Goal: Task Accomplishment & Management: Complete application form

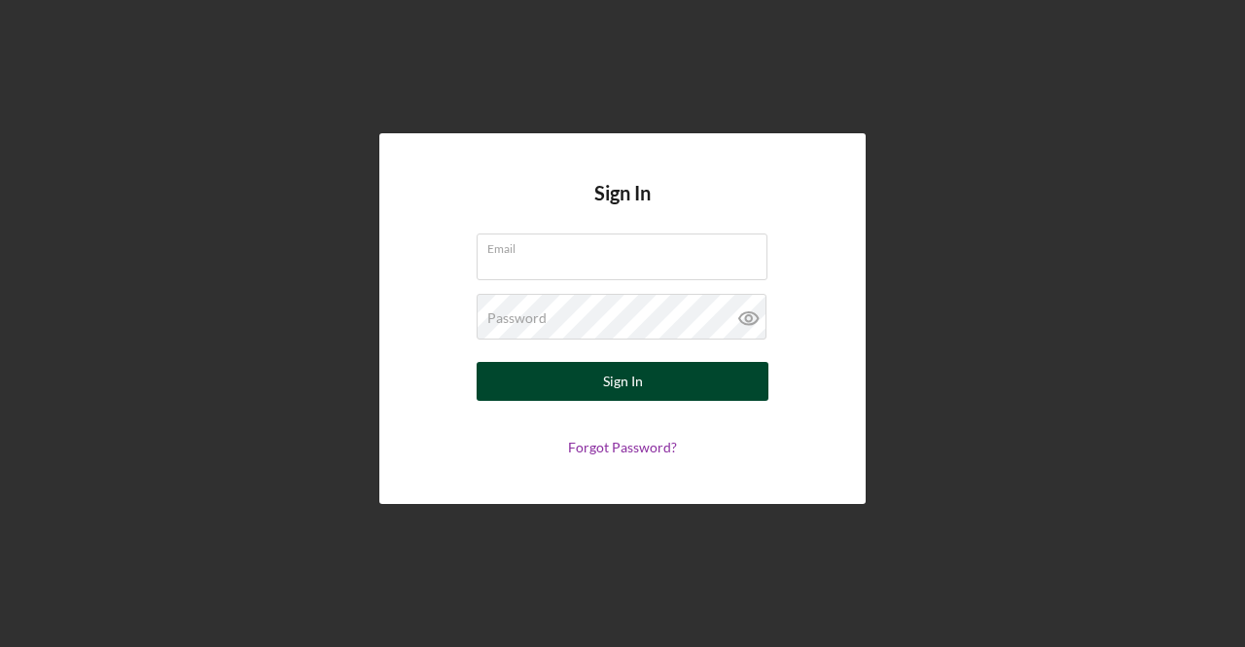
type input "[EMAIL_ADDRESS][DOMAIN_NAME]"
click at [566, 376] on button "Sign In" at bounding box center [623, 381] width 292 height 39
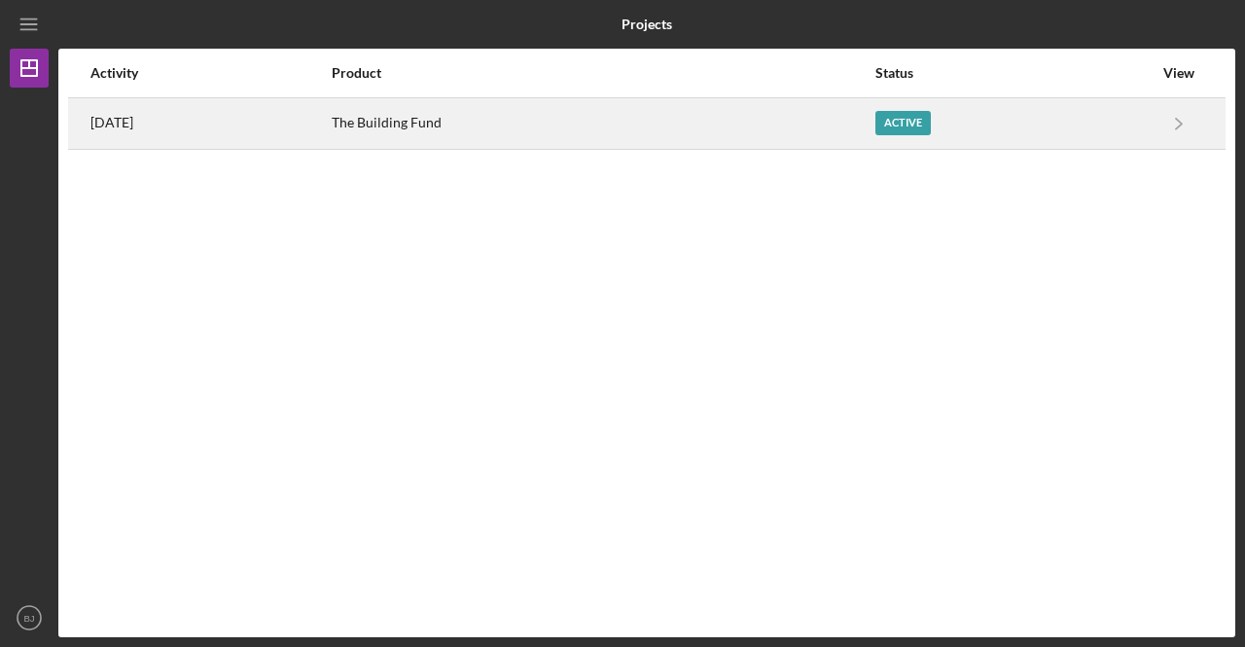
click at [1138, 130] on div "Active" at bounding box center [1013, 123] width 277 height 49
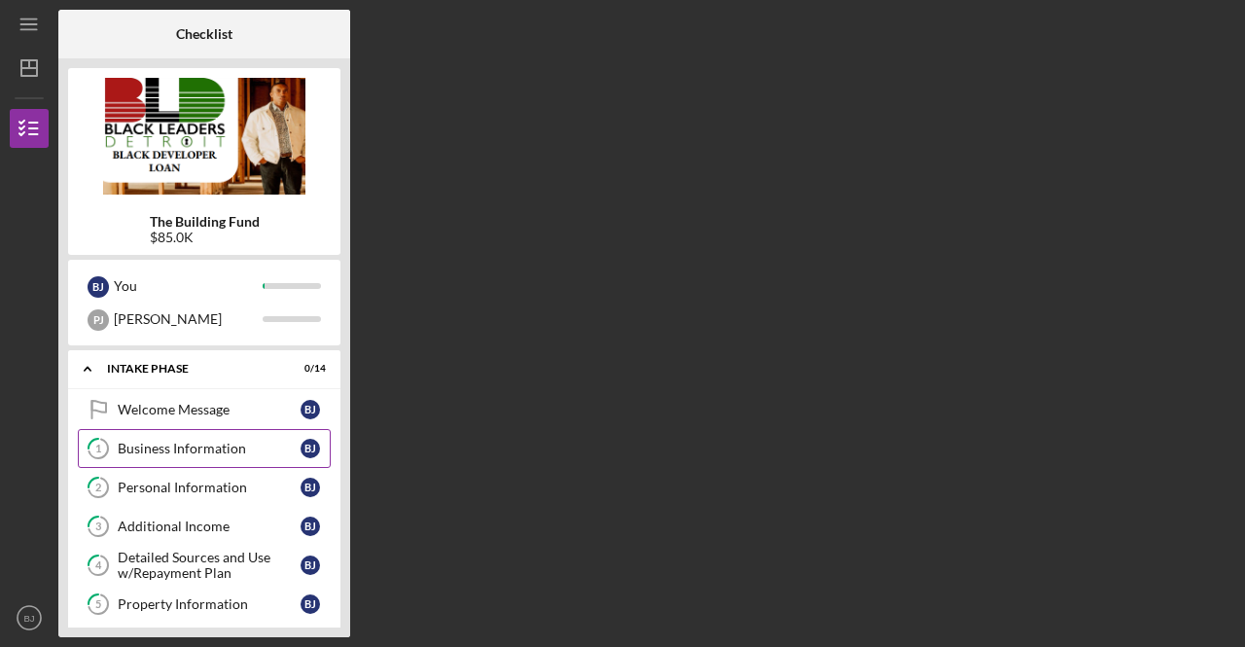
click at [159, 442] on div "Business Information" at bounding box center [209, 449] width 183 height 16
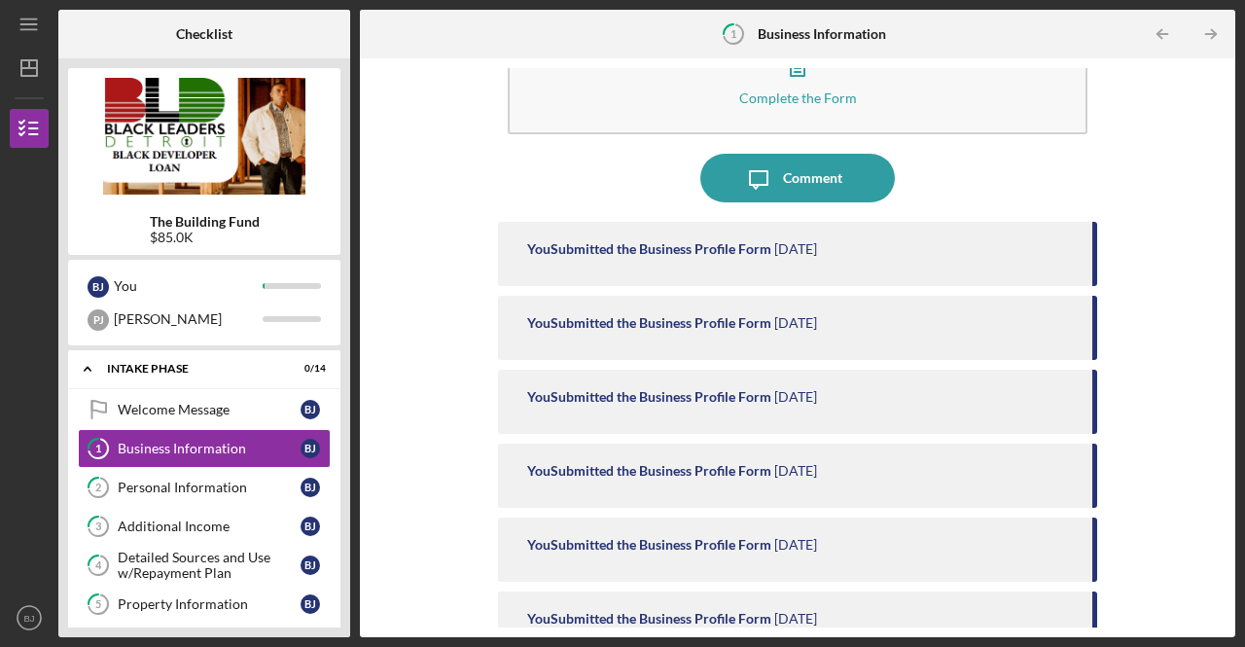
scroll to position [51, 0]
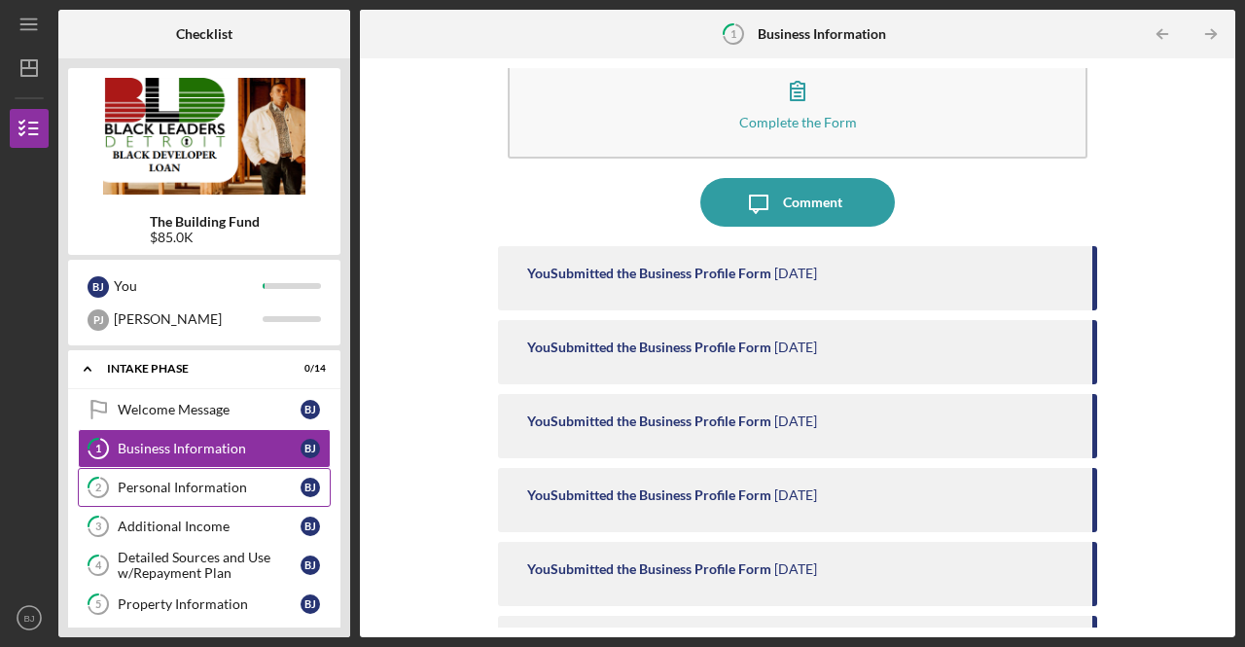
click at [215, 480] on div "Personal Information" at bounding box center [209, 487] width 183 height 16
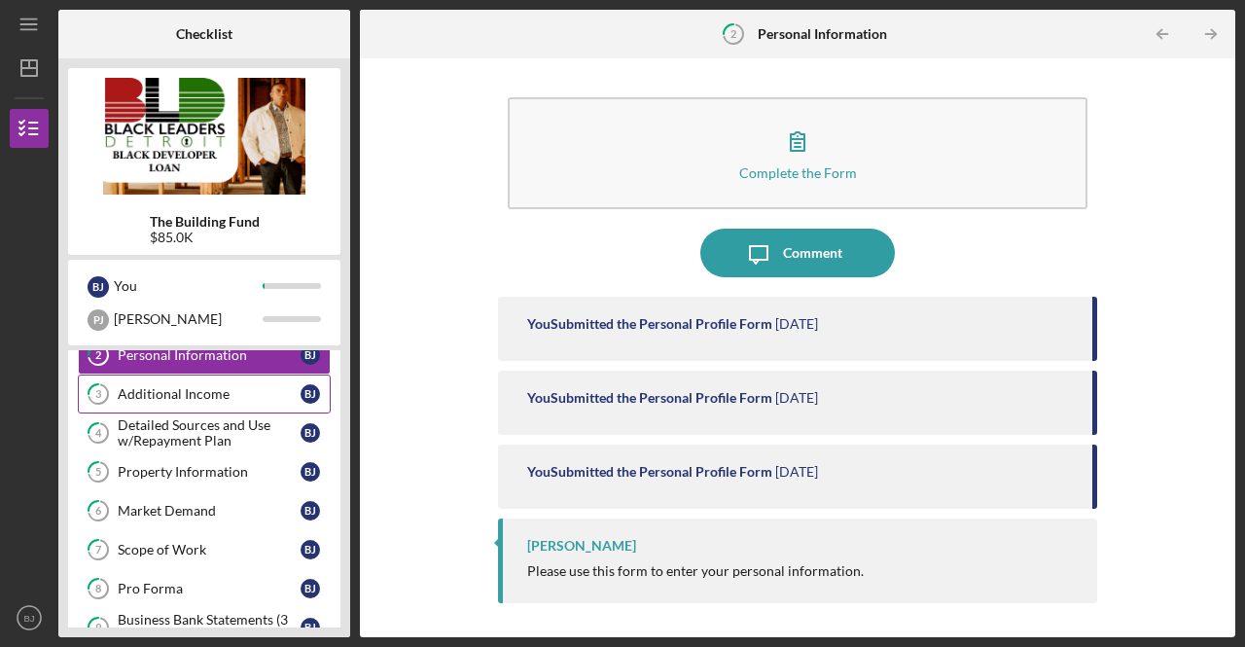
scroll to position [133, 0]
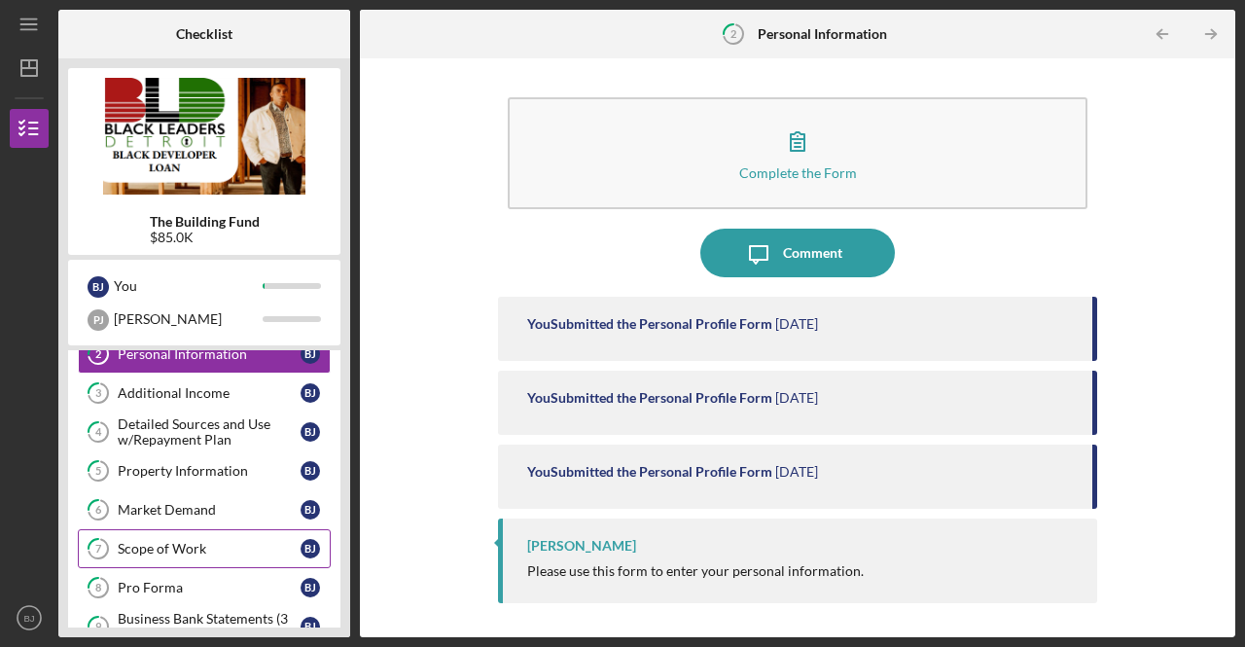
click at [193, 560] on link "7 Scope of Work [PERSON_NAME]" at bounding box center [204, 548] width 253 height 39
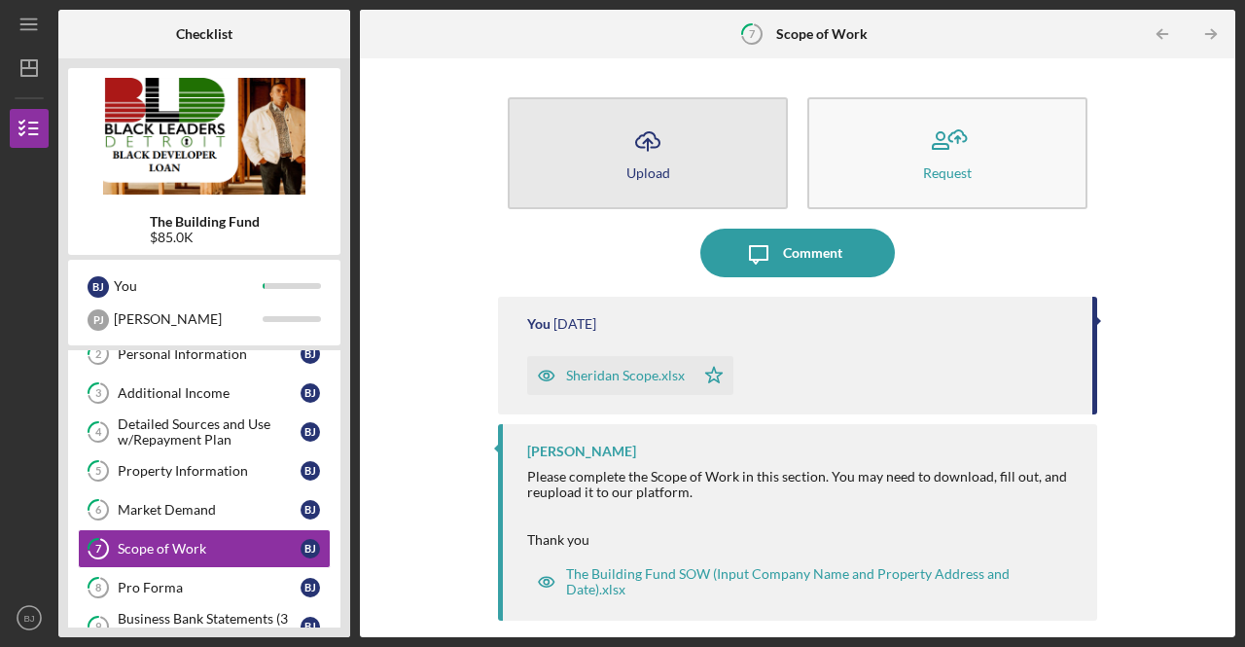
click at [659, 149] on icon "Icon/Upload" at bounding box center [647, 141] width 49 height 49
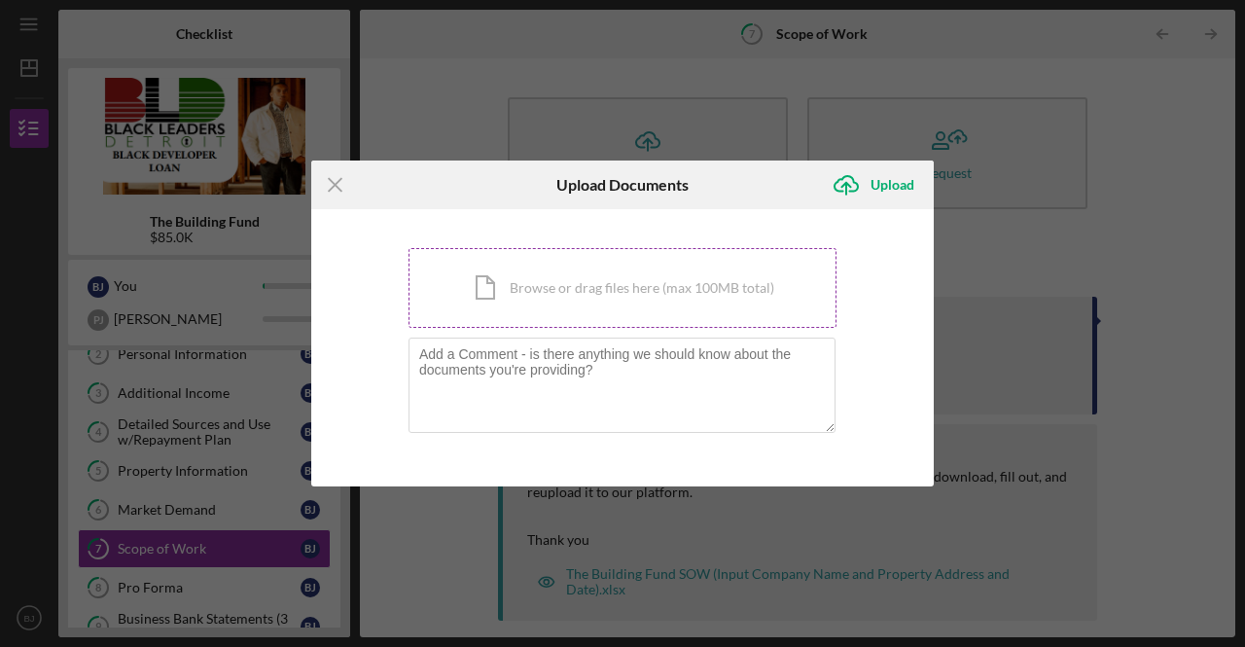
click at [493, 287] on div "Icon/Document Browse or drag files here (max 100MB total) Tap to choose files o…" at bounding box center [622, 288] width 428 height 80
click at [603, 295] on div "Icon/Document Browse or drag files here (max 100MB total) Tap to choose files o…" at bounding box center [622, 288] width 428 height 80
click at [328, 189] on icon "Icon/Menu Close" at bounding box center [335, 184] width 49 height 49
